Goal: Transaction & Acquisition: Purchase product/service

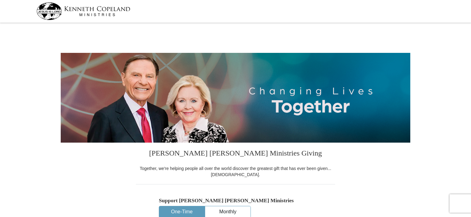
scroll to position [165, 0]
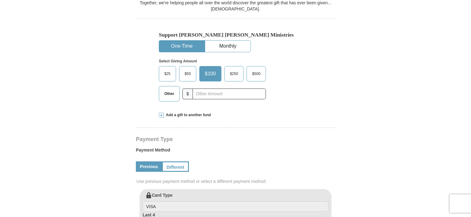
select select "[GEOGRAPHIC_DATA]"
click at [164, 115] on span at bounding box center [161, 115] width 5 height 5
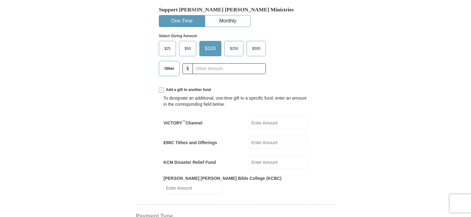
scroll to position [190, 0]
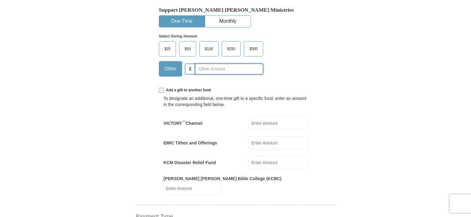
click at [206, 69] on input "text" at bounding box center [229, 69] width 68 height 11
type input "40"
click at [272, 143] on input "EMIC Tithes and Offerings" at bounding box center [278, 142] width 59 height 13
type input "105.00"
click at [241, 66] on input "40" at bounding box center [229, 69] width 68 height 11
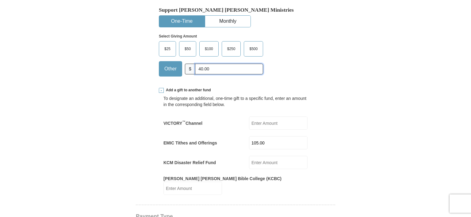
type input "40.00"
click at [265, 162] on input "KCM Disaster Relief Fund" at bounding box center [278, 162] width 59 height 13
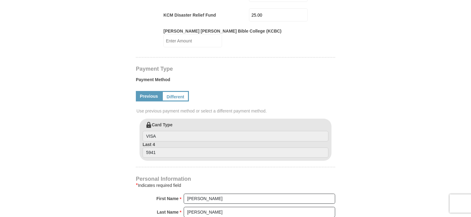
scroll to position [337, 0]
type input "25.00"
click at [173, 91] on link "Different" at bounding box center [175, 96] width 26 height 10
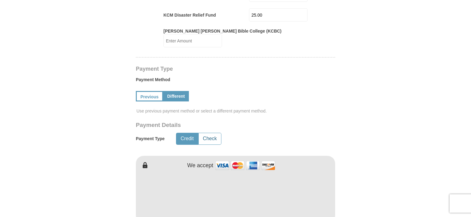
click at [209, 133] on button "Check" at bounding box center [210, 138] width 22 height 11
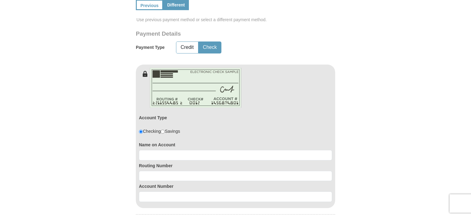
scroll to position [429, 0]
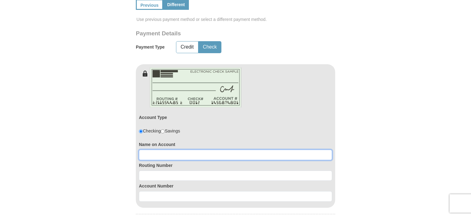
click at [166, 149] on input at bounding box center [235, 154] width 193 height 10
type input "[PERSON_NAME]"
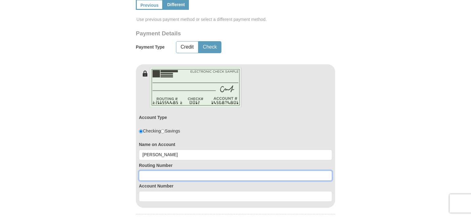
click at [161, 170] on input at bounding box center [235, 175] width 193 height 10
type input "084301767"
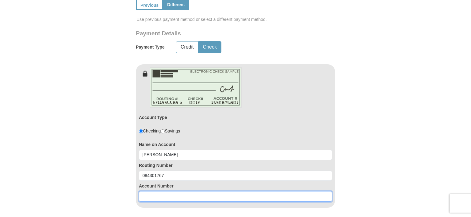
click at [155, 191] on input at bounding box center [235, 196] width 193 height 10
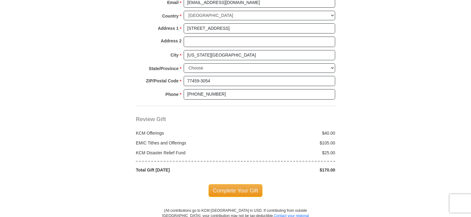
scroll to position [711, 0]
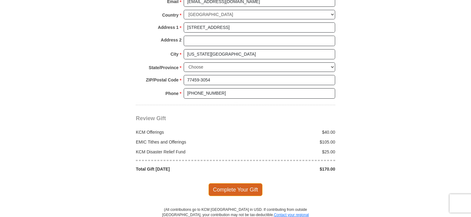
type input "041104224259"
click at [237, 183] on span "Complete Your Gift" at bounding box center [236, 189] width 54 height 13
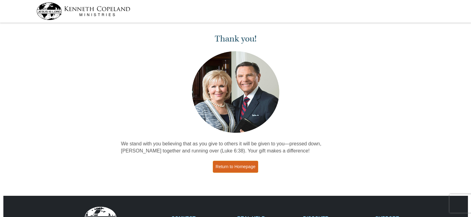
click at [237, 168] on link "Return to Homepage" at bounding box center [235, 166] width 45 height 12
